Goal: Task Accomplishment & Management: Use online tool/utility

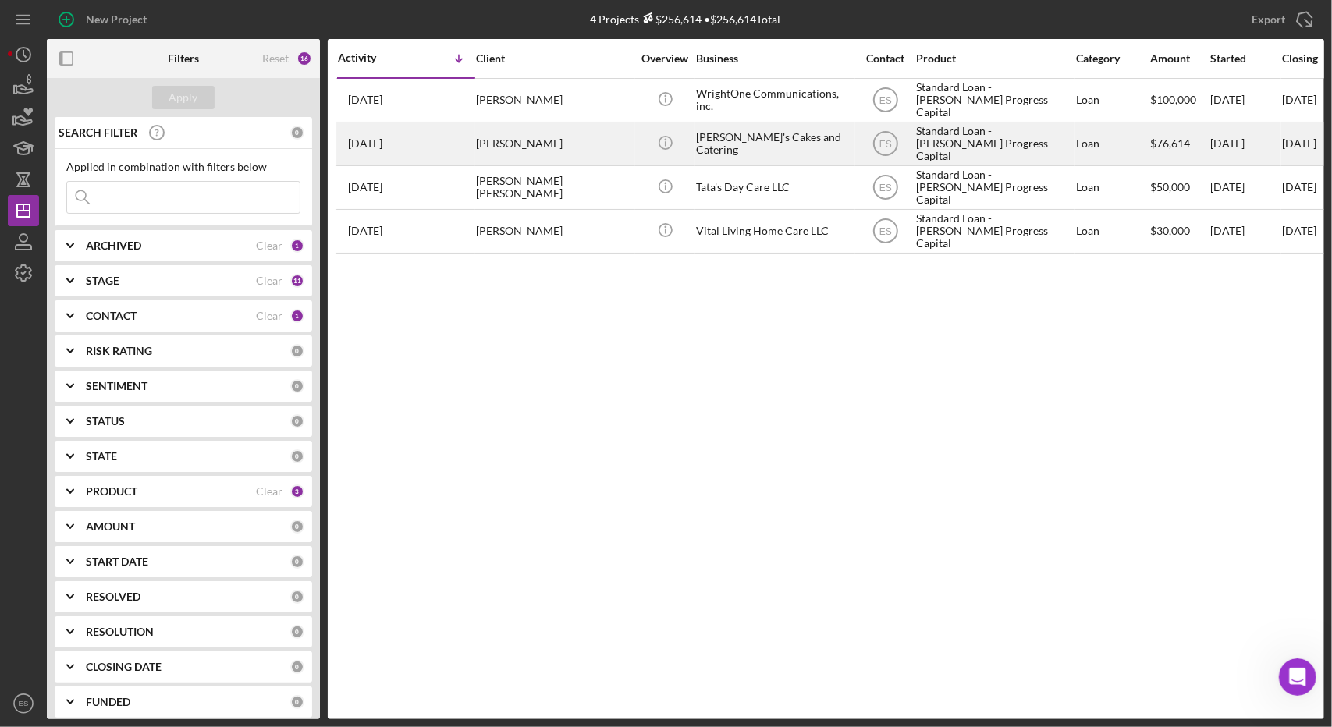
click at [1004, 148] on div "Standard Loan - [PERSON_NAME] Progress Capital" at bounding box center [994, 143] width 156 height 41
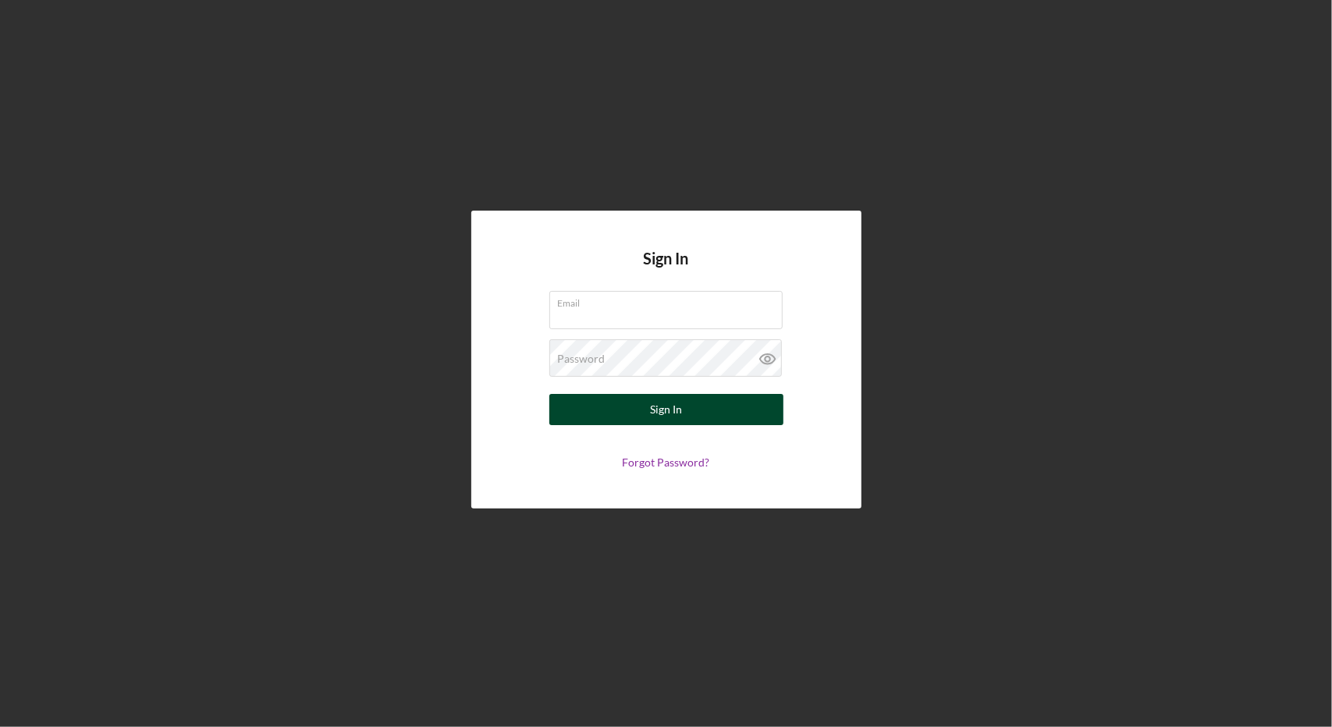
type input "[EMAIL_ADDRESS][DOMAIN_NAME]"
click at [647, 407] on button "Sign In" at bounding box center [666, 409] width 234 height 31
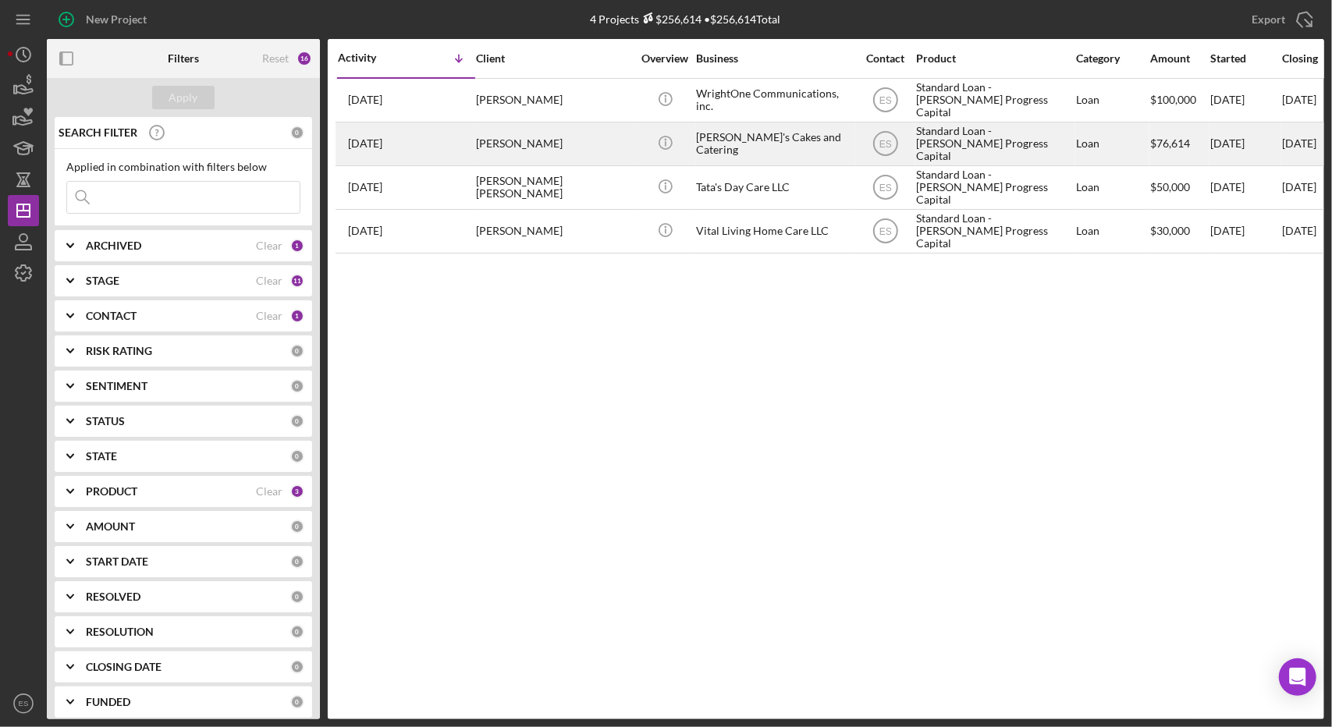
click at [942, 154] on div "Standard Loan - [PERSON_NAME] Progress Capital" at bounding box center [994, 143] width 156 height 41
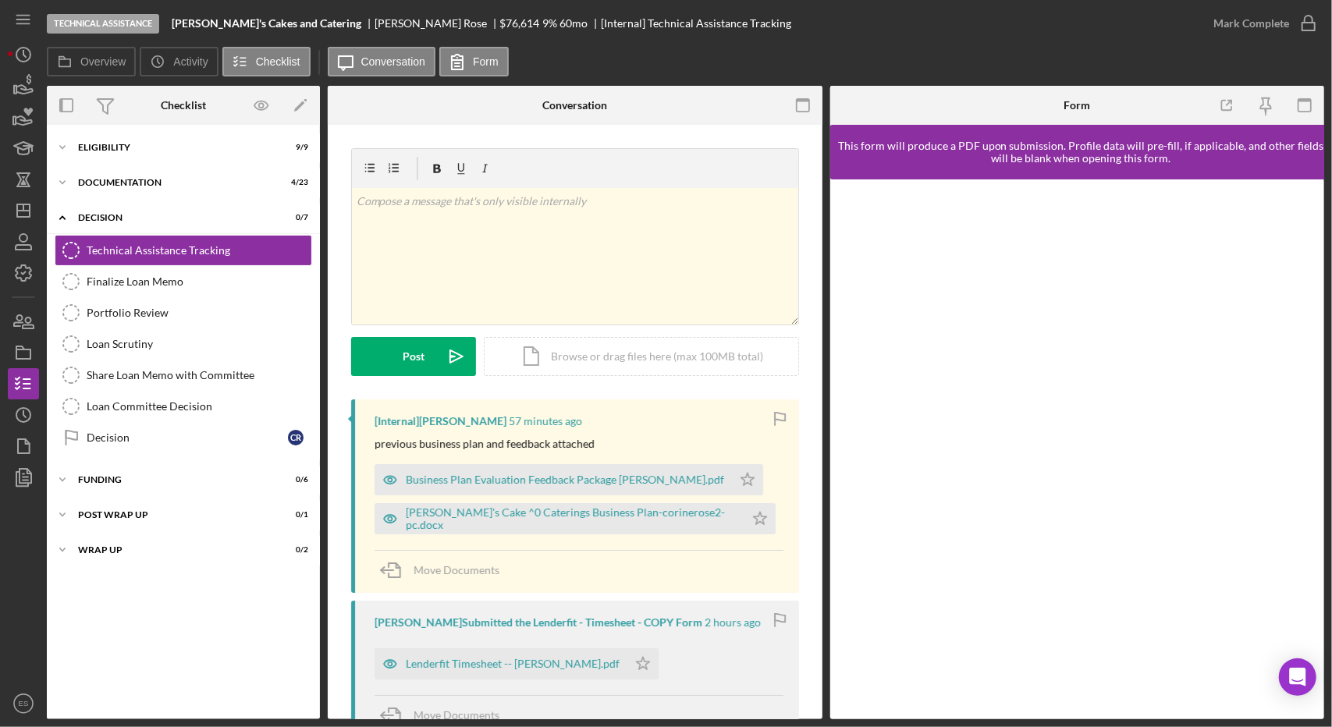
drag, startPoint x: 612, startPoint y: 446, endPoint x: 642, endPoint y: 432, distance: 32.5
click at [642, 432] on div "[Internal] Kai Dumont 57 minutes ago previous business plan and feedback attach…" at bounding box center [575, 497] width 448 height 194
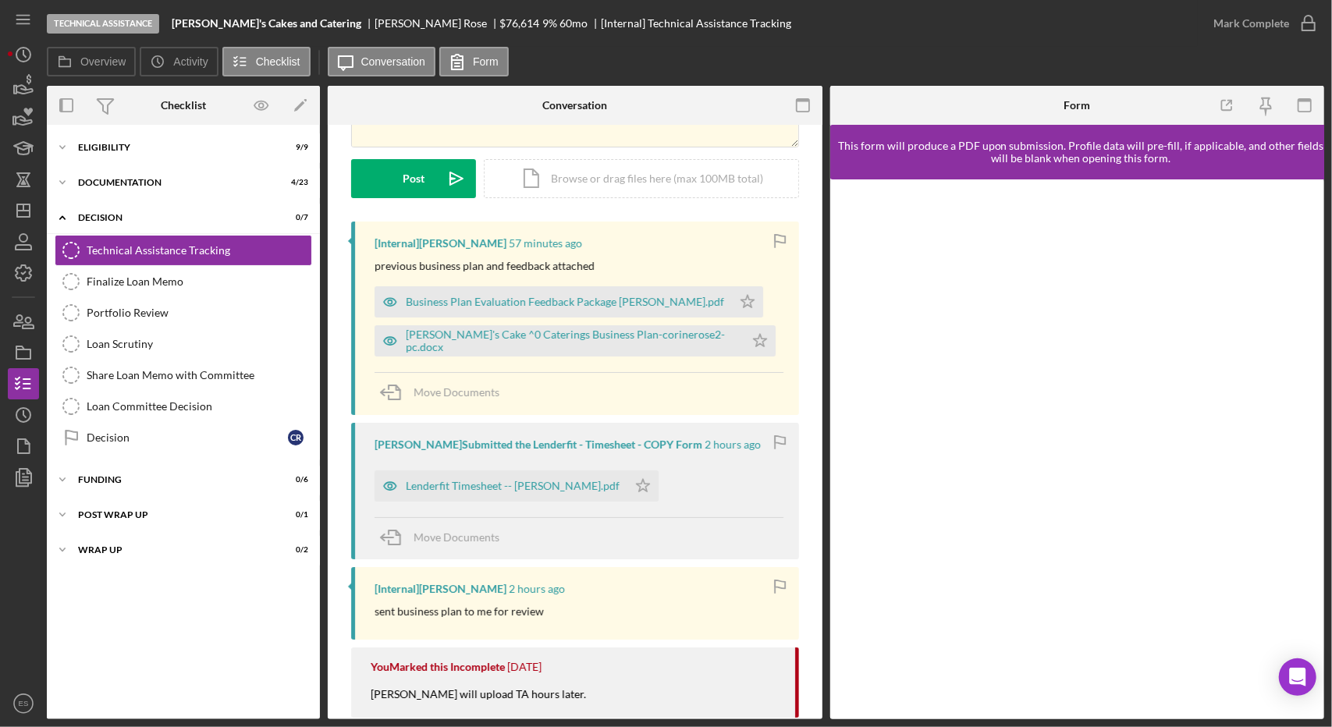
scroll to position [113, 0]
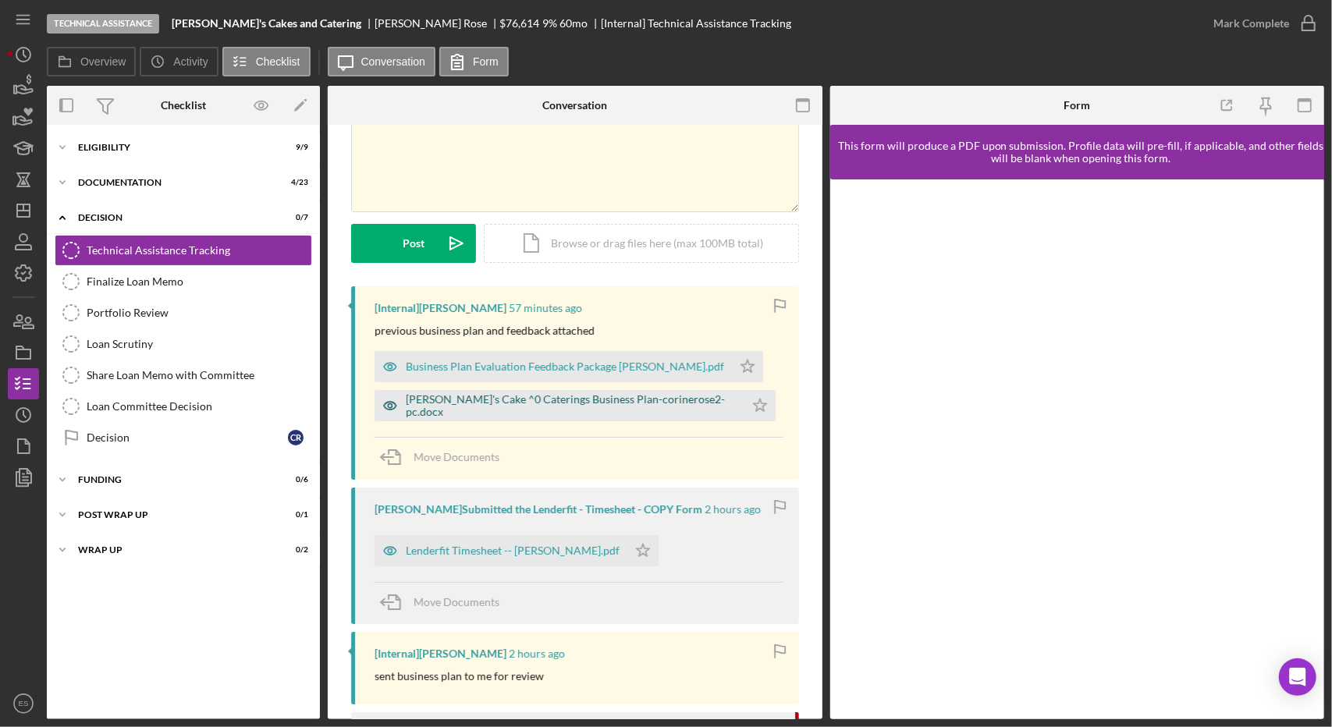
click at [555, 410] on div "Corine's Cake ^0 Caterings Business Plan-corinerose2-pc.docx" at bounding box center [571, 405] width 331 height 25
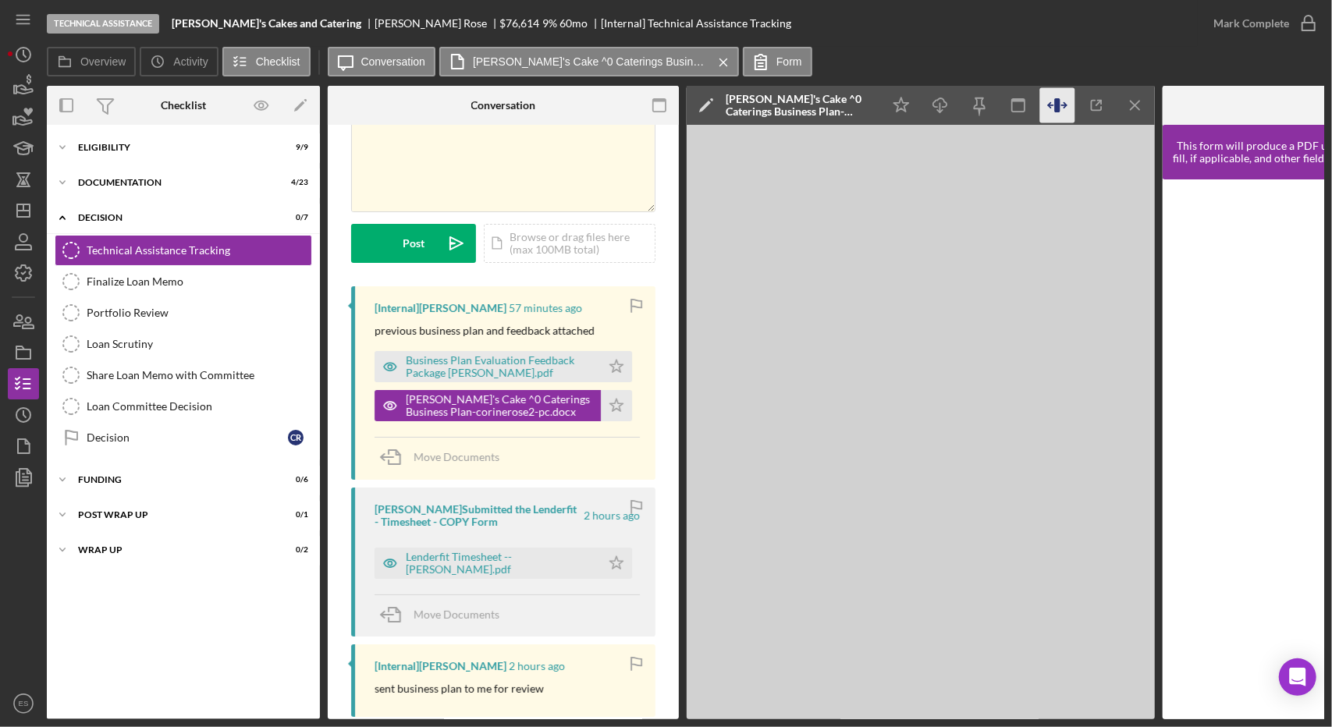
click at [1054, 113] on icon "button" at bounding box center [1057, 105] width 35 height 35
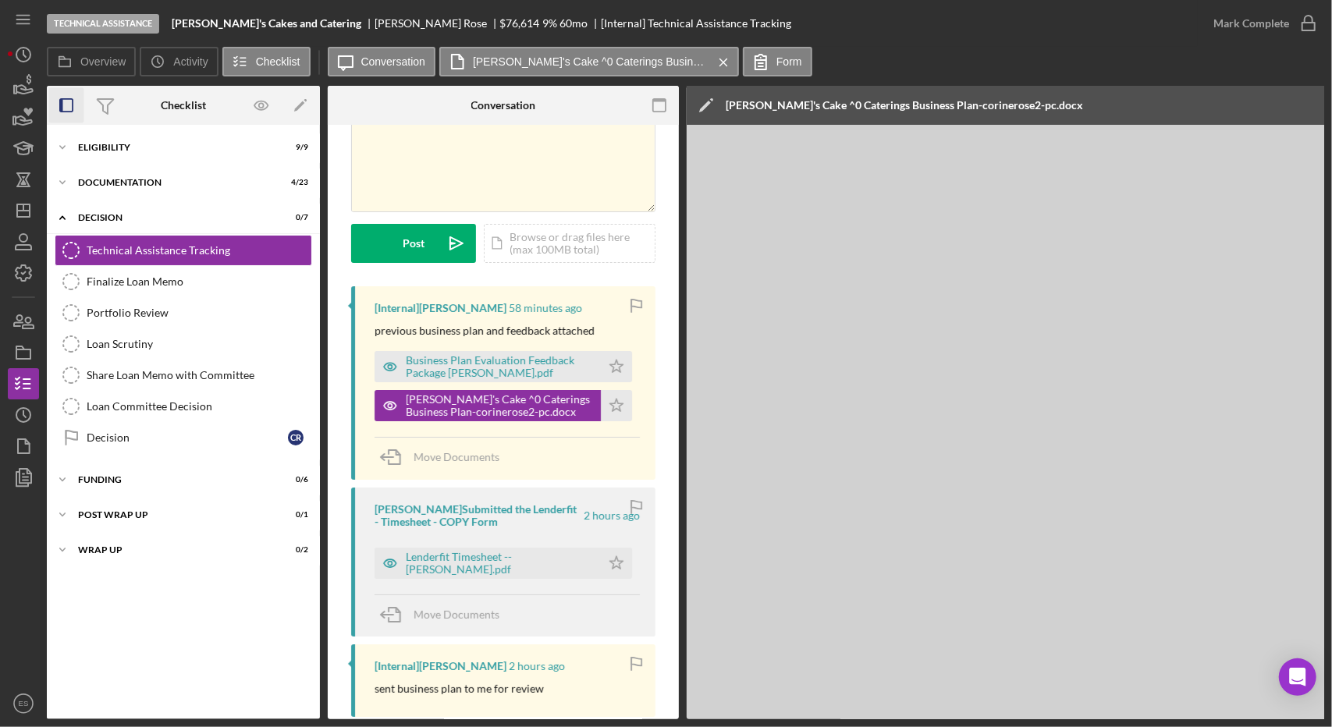
click at [73, 112] on rect "button" at bounding box center [66, 105] width 12 height 12
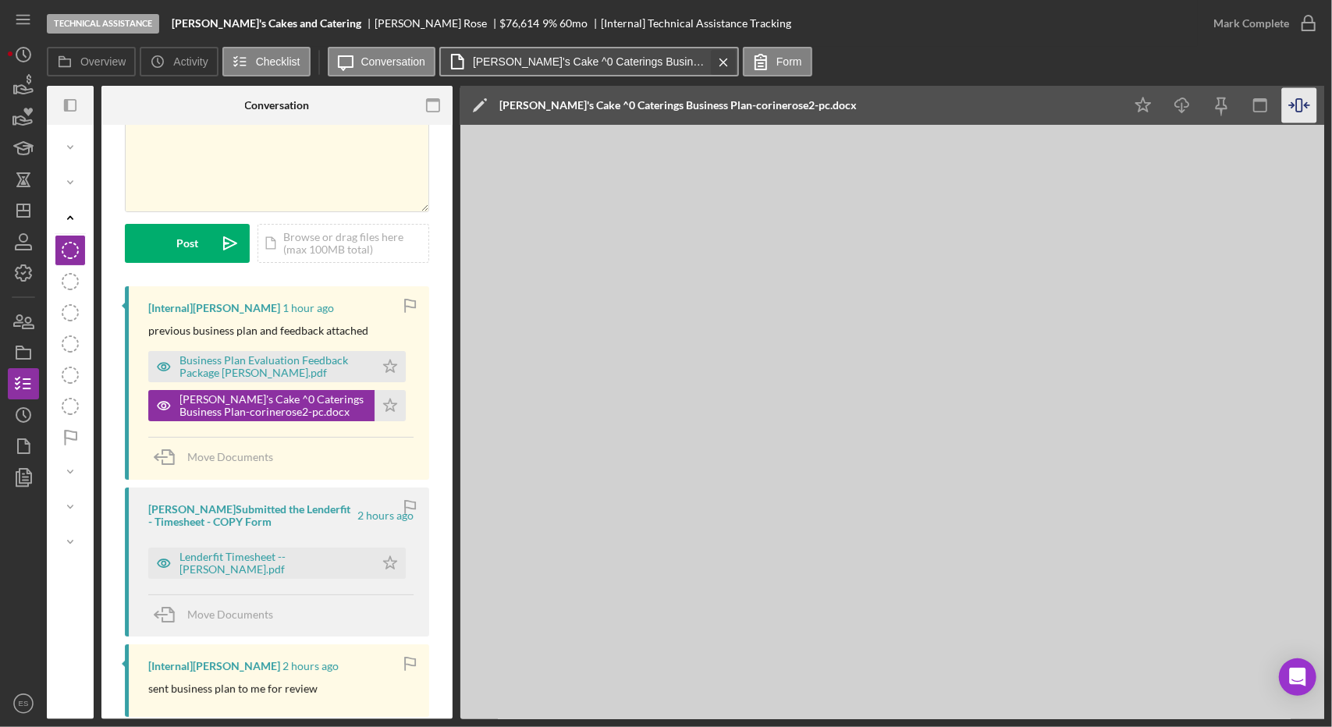
click at [721, 65] on icon "Icon/Menu Close" at bounding box center [723, 62] width 27 height 39
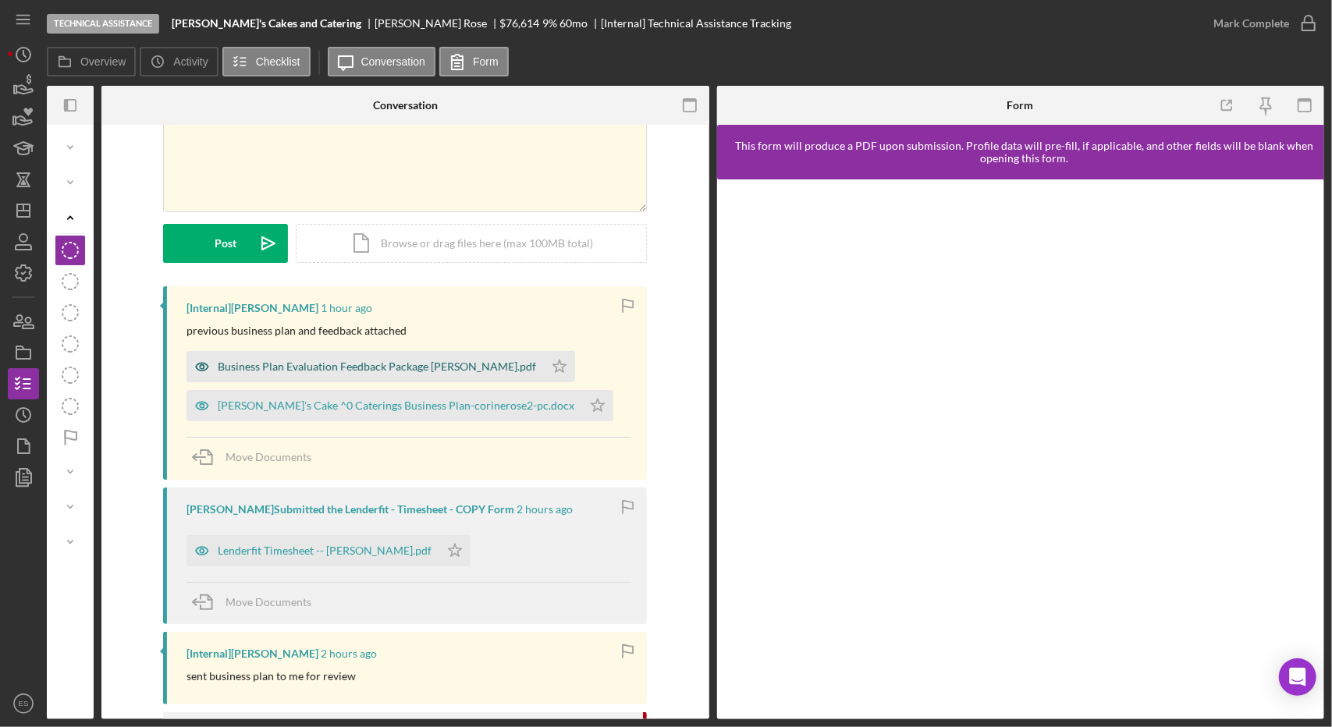
click at [366, 364] on div "Business Plan Evaluation Feedback Package corine rose.pdf" at bounding box center [377, 367] width 318 height 12
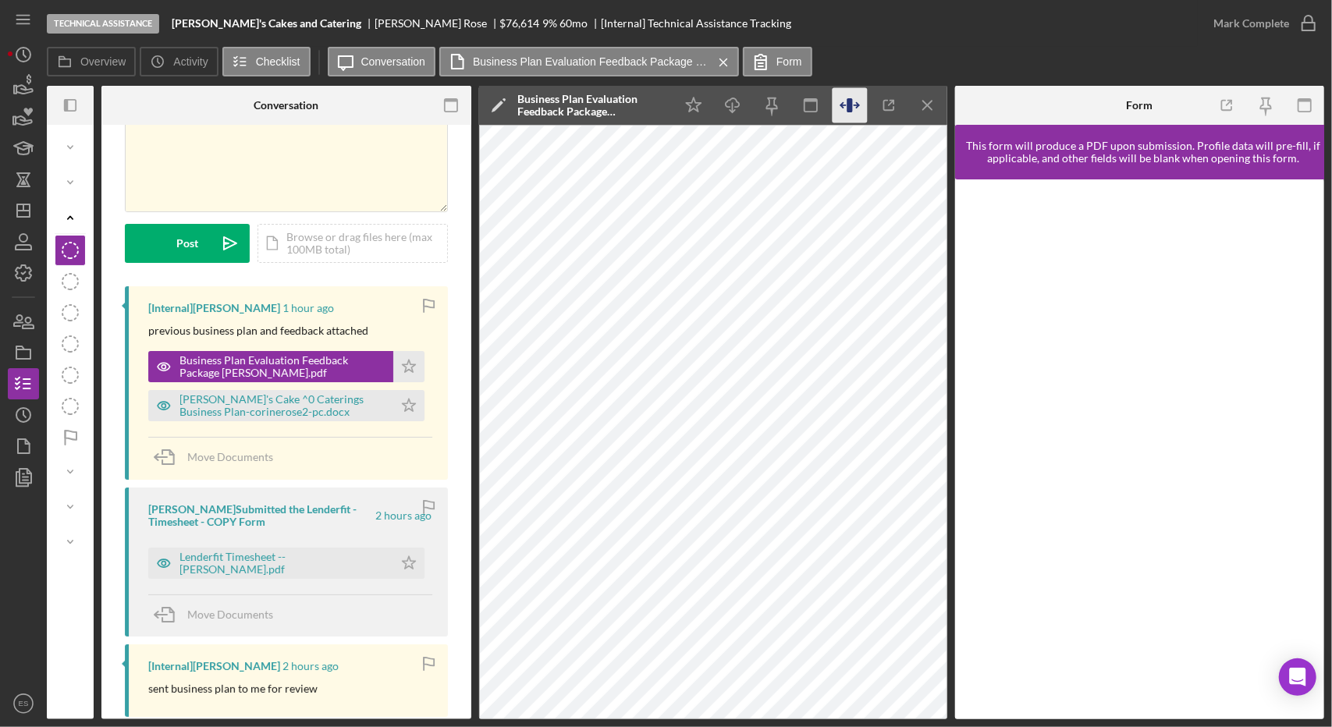
click at [855, 101] on icon "button" at bounding box center [849, 105] width 35 height 35
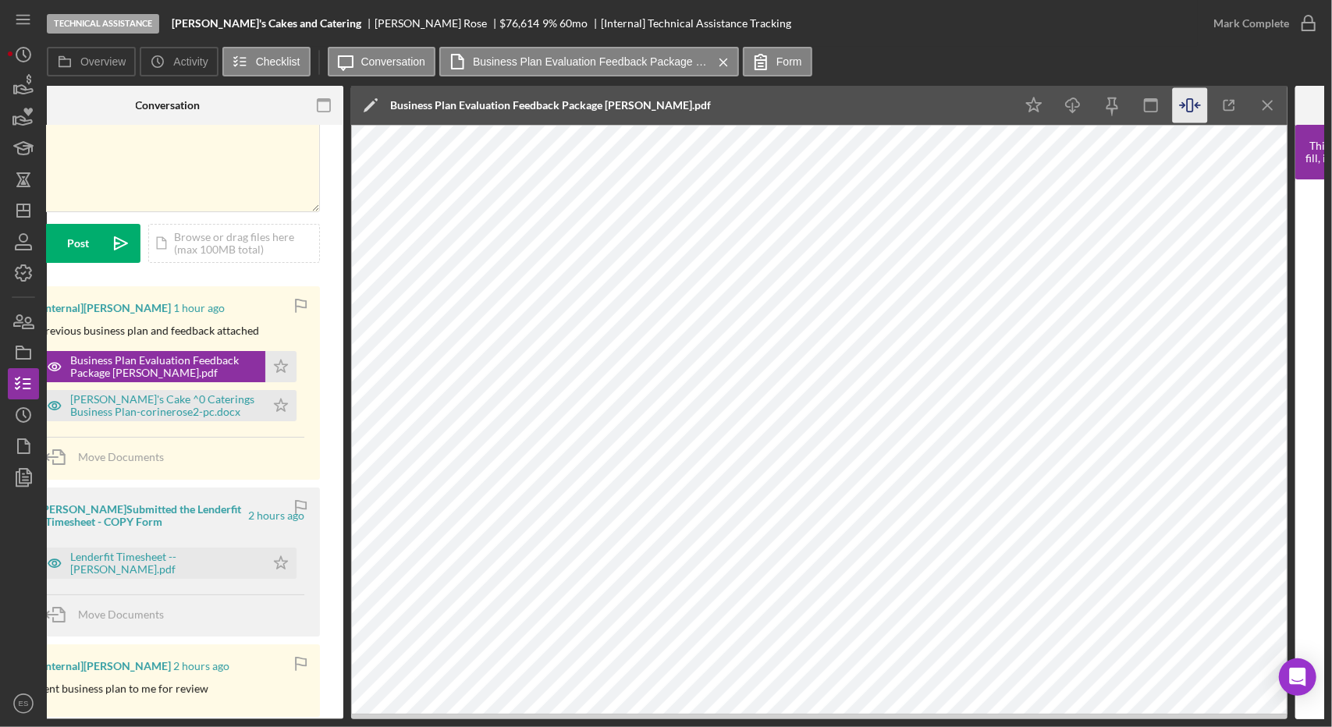
scroll to position [0, 114]
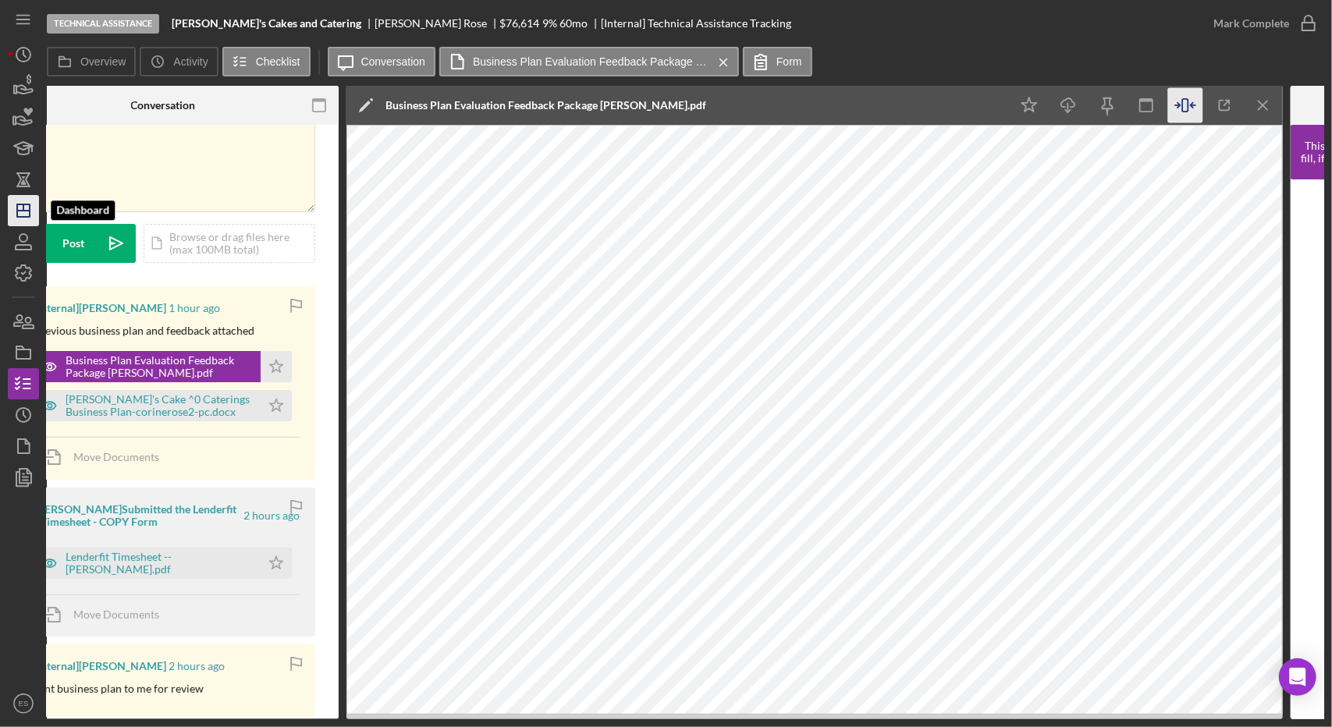
click at [33, 204] on icon "Icon/Dashboard" at bounding box center [23, 210] width 39 height 39
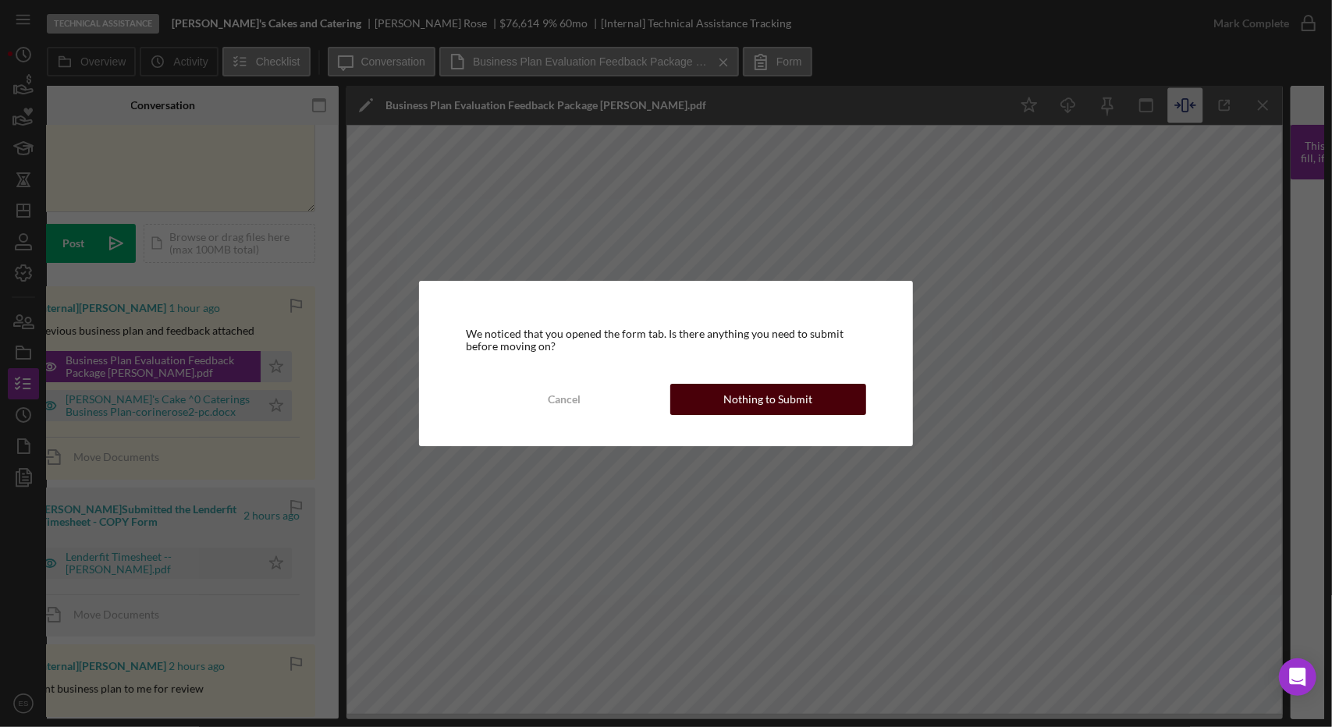
click at [707, 386] on button "Nothing to Submit" at bounding box center [768, 399] width 196 height 31
